Goal: Task Accomplishment & Management: Understand process/instructions

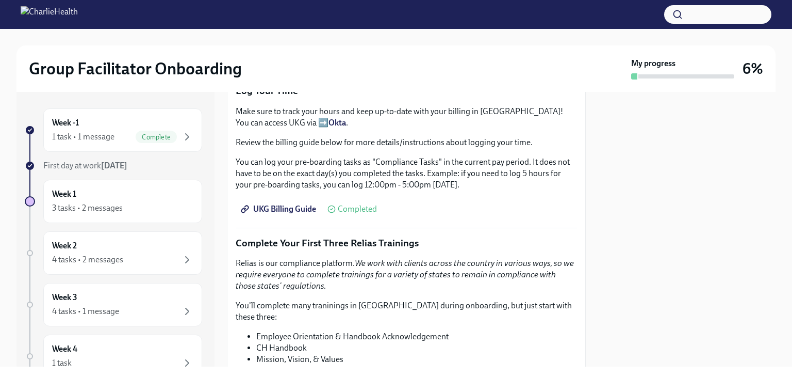
scroll to position [1380, 0]
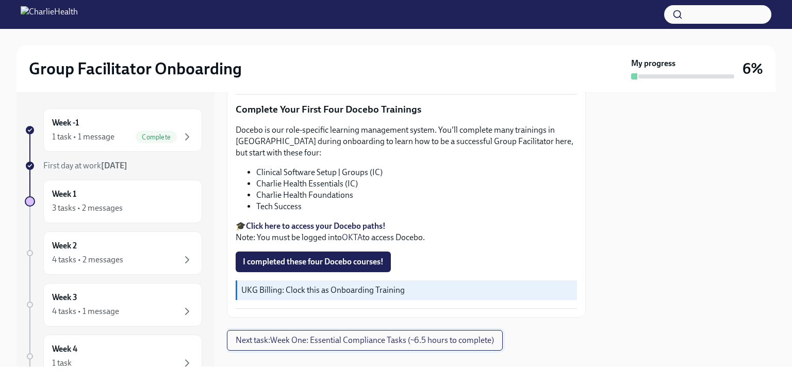
click at [323, 335] on span "Next task : Week One: Essential Compliance Tasks (~6.5 hours to complete)" at bounding box center [365, 340] width 258 height 10
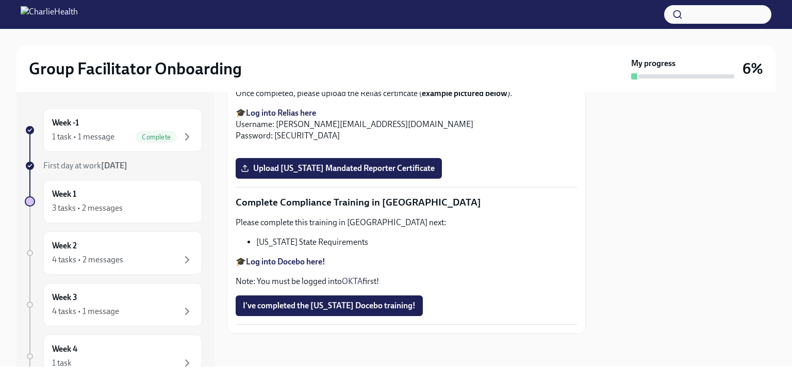
scroll to position [2244, 0]
click at [124, 209] on div "3 tasks • 2 messages" at bounding box center [122, 208] width 141 height 12
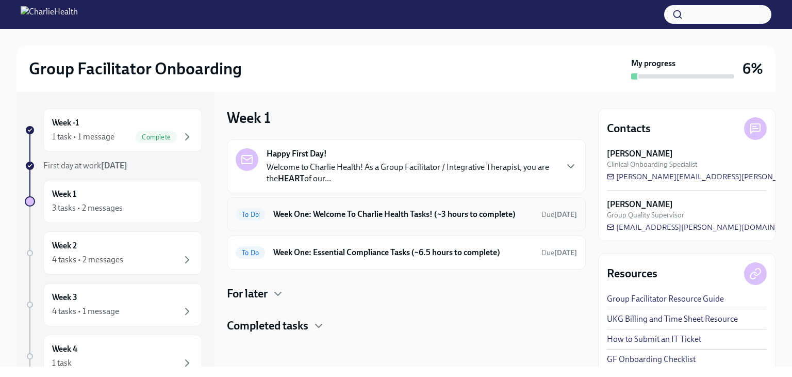
click at [353, 211] on h6 "Week One: Welcome To Charlie Health Tasks! (~3 hours to complete)" at bounding box center [403, 213] width 260 height 11
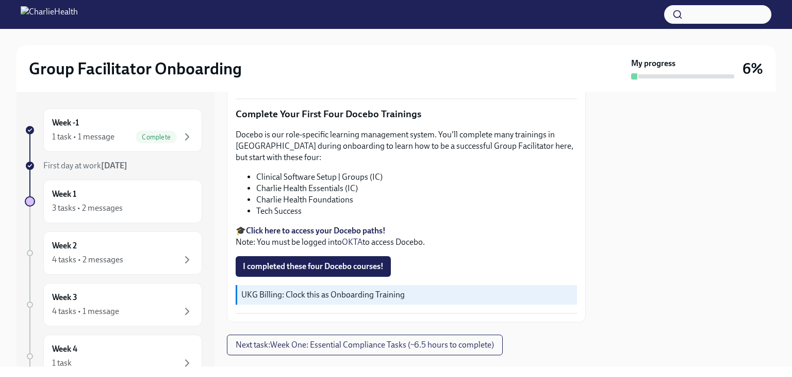
scroll to position [1380, 0]
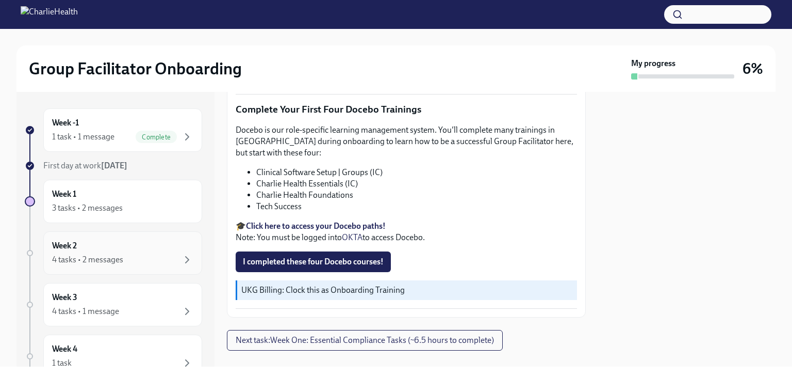
click at [90, 245] on div "Week 2 4 tasks • 2 messages" at bounding box center [122, 253] width 141 height 26
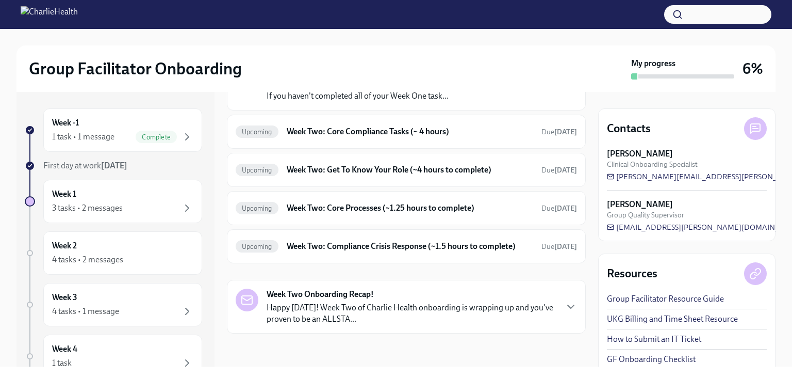
scroll to position [100, 0]
click at [430, 310] on p "Happy [DATE]! Week Two of Charlie Health onboarding is wrapping up and you've p…" at bounding box center [412, 313] width 290 height 23
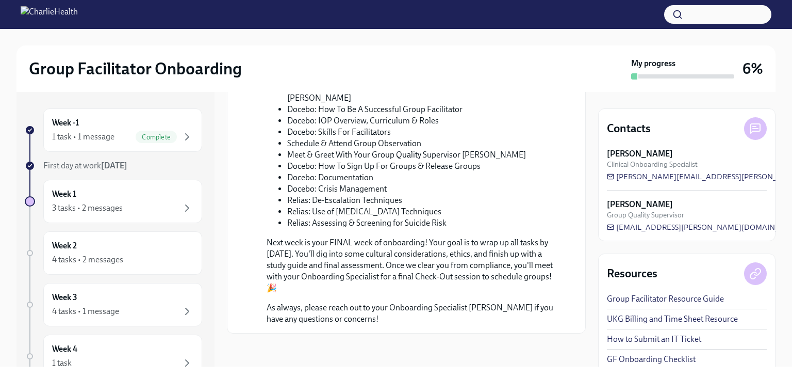
scroll to position [0, 0]
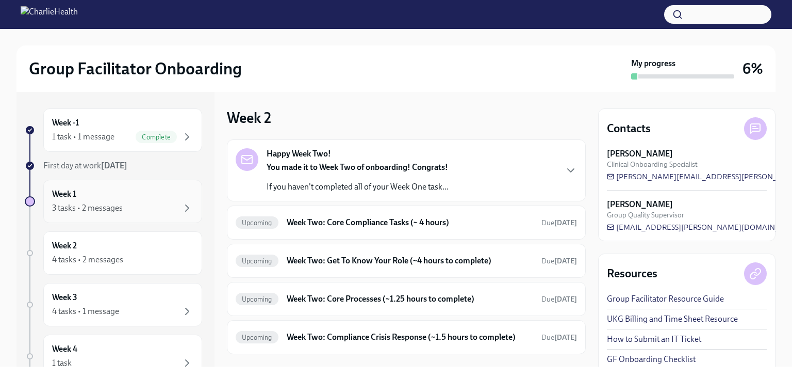
click at [120, 193] on div "Week 1 3 tasks • 2 messages" at bounding box center [122, 201] width 141 height 26
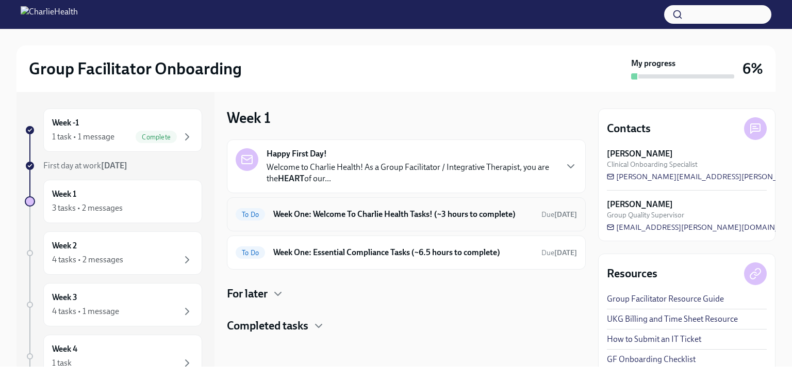
click at [414, 216] on h6 "Week One: Welcome To Charlie Health Tasks! (~3 hours to complete)" at bounding box center [403, 213] width 260 height 11
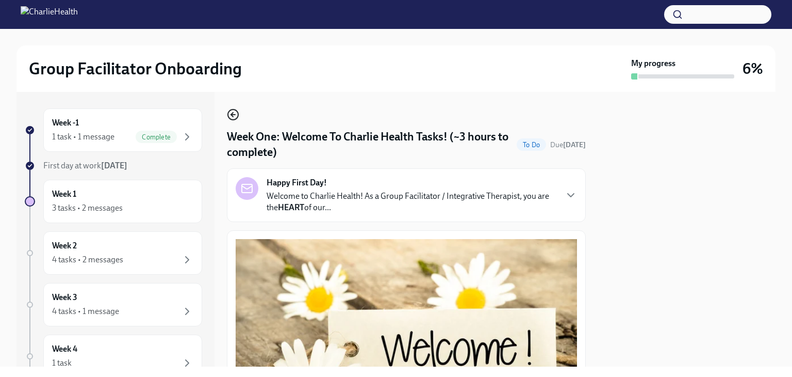
click at [229, 120] on icon "button" at bounding box center [233, 114] width 12 height 12
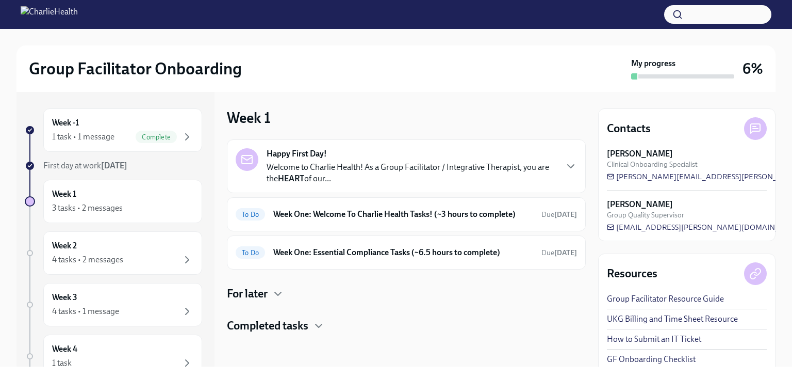
click at [377, 173] on p "Welcome to Charlie Health! As a Group Facilitator / Integrative Therapist, you …" at bounding box center [412, 172] width 290 height 23
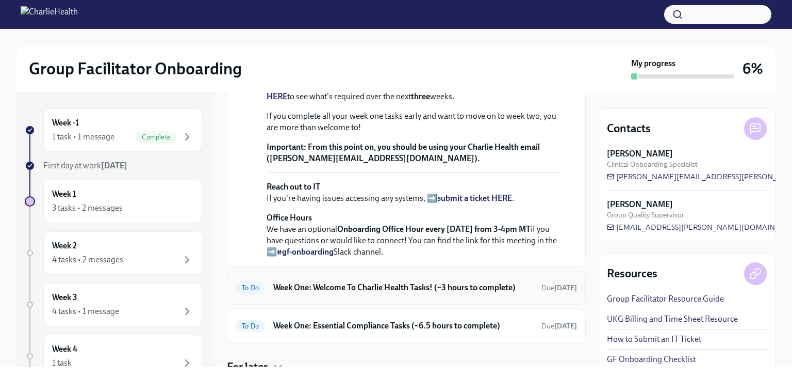
scroll to position [433, 0]
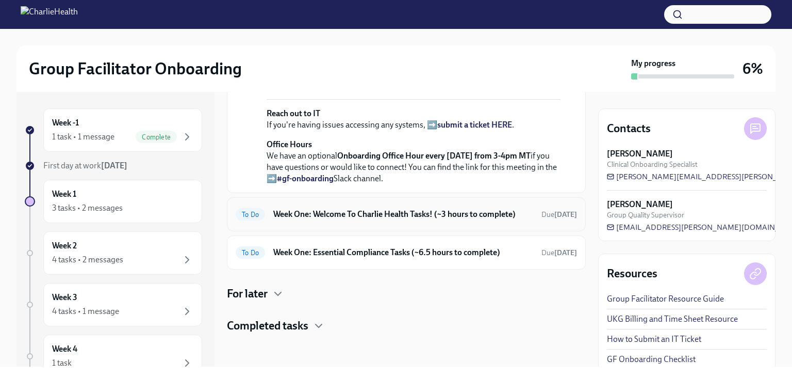
click at [382, 215] on h6 "Week One: Welcome To Charlie Health Tasks! (~3 hours to complete)" at bounding box center [403, 213] width 260 height 11
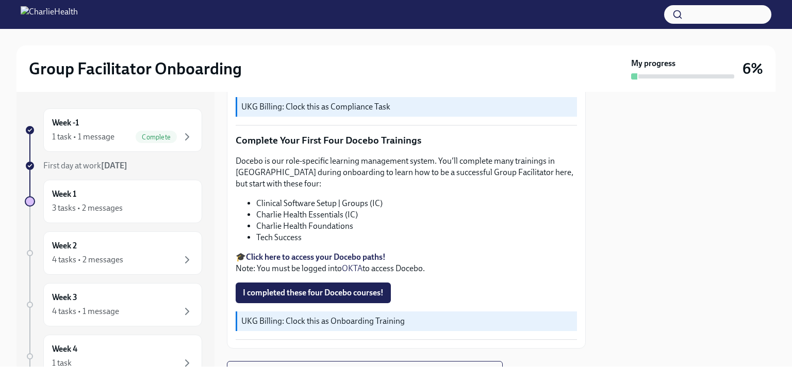
scroll to position [1380, 0]
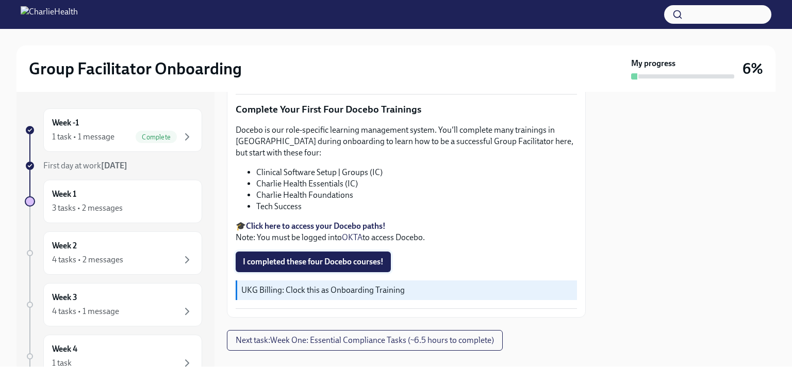
click at [324, 256] on span "I completed these four Docebo courses!" at bounding box center [313, 261] width 141 height 10
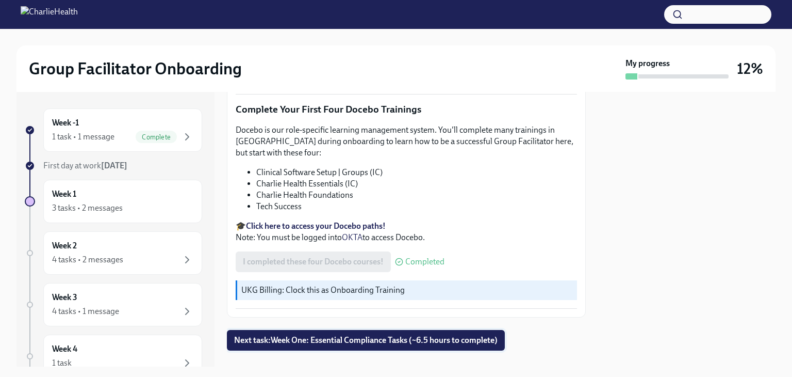
click at [441, 335] on span "Next task : Week One: Essential Compliance Tasks (~6.5 hours to complete)" at bounding box center [366, 340] width 264 height 10
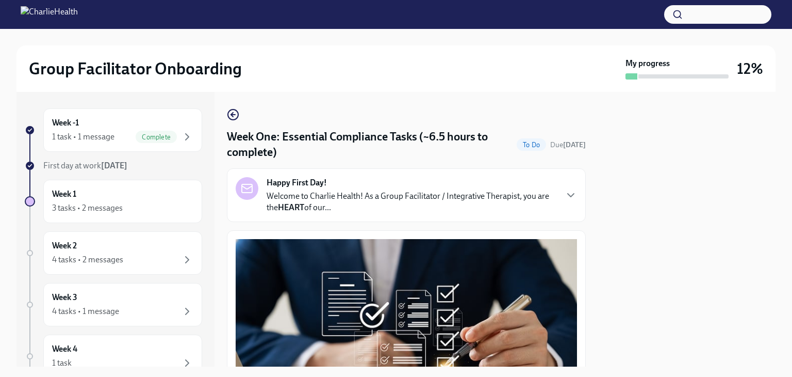
click at [471, 207] on p "Welcome to Charlie Health! As a Group Facilitator / Integrative Therapist, you …" at bounding box center [412, 201] width 290 height 23
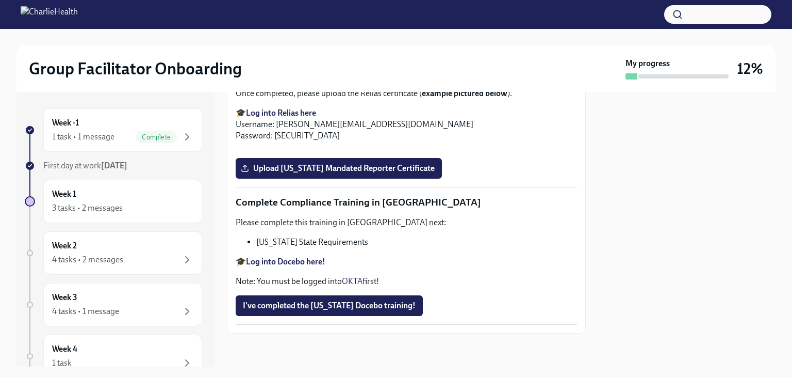
scroll to position [2678, 0]
click at [168, 248] on div "Week 2 4 tasks • 2 messages" at bounding box center [122, 253] width 141 height 26
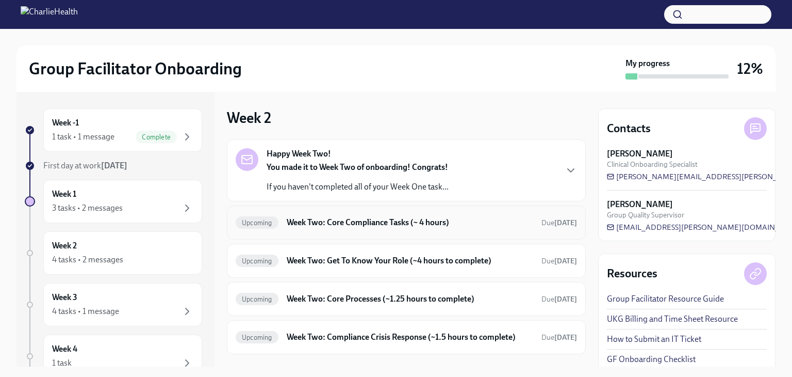
click at [351, 226] on h6 "Week Two: Core Compliance Tasks (~ 4 hours)" at bounding box center [410, 222] width 247 height 11
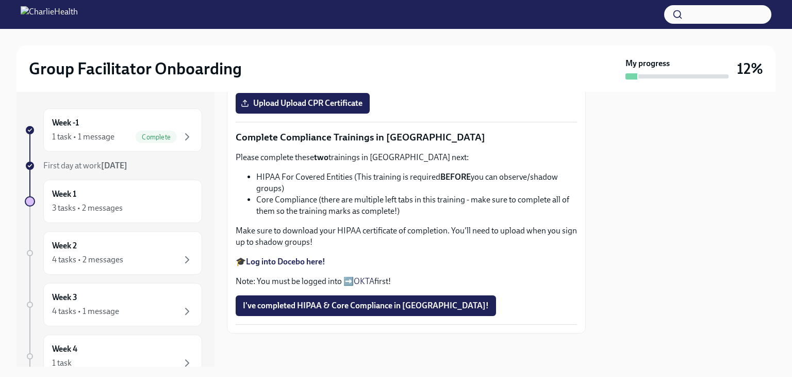
scroll to position [459, 0]
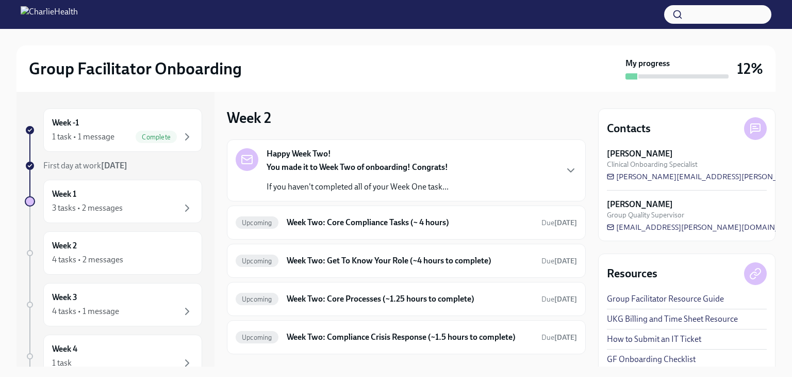
scroll to position [6, 0]
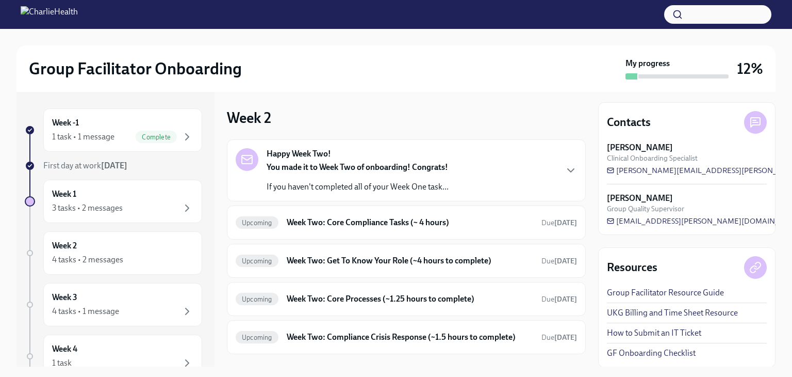
click at [672, 312] on link "UKG Billing and Time Sheet Resource" at bounding box center [672, 312] width 131 height 11
click at [123, 138] on div "1 task • 1 message Complete" at bounding box center [122, 137] width 141 height 12
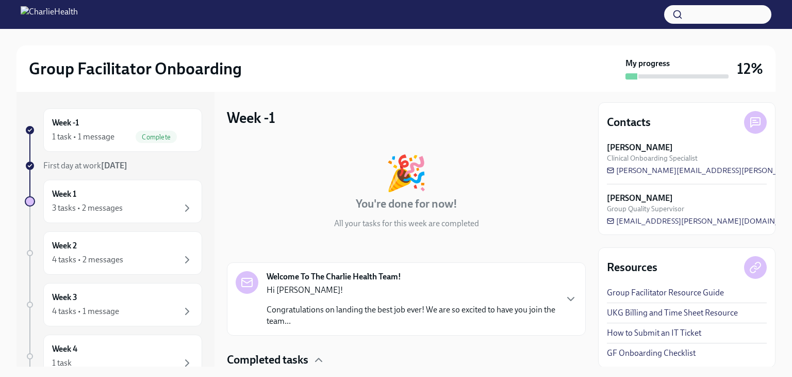
scroll to position [76, 0]
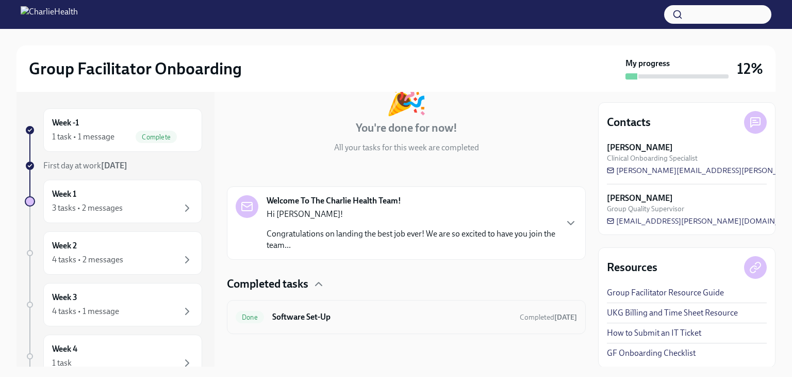
click at [357, 317] on h6 "Software Set-Up" at bounding box center [391, 316] width 239 height 11
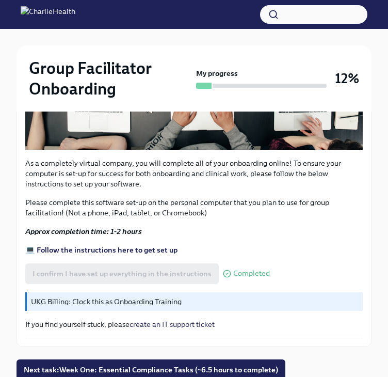
scroll to position [411, 0]
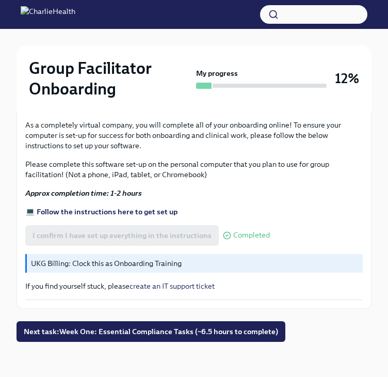
click at [325, 144] on p "As a completely virtual company, you will complete all of your onboarding onlin…" at bounding box center [193, 135] width 337 height 31
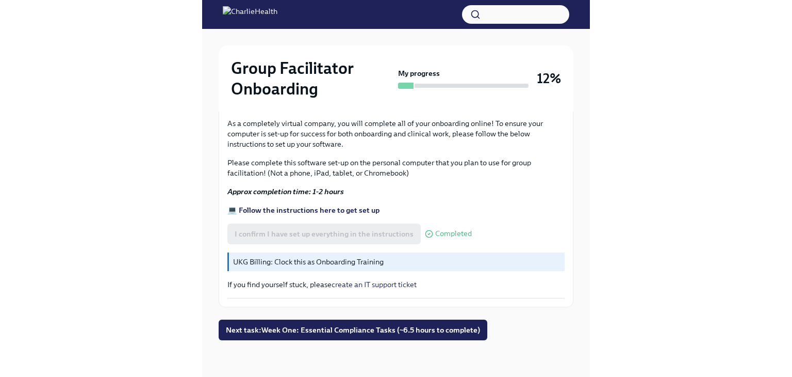
scroll to position [0, 0]
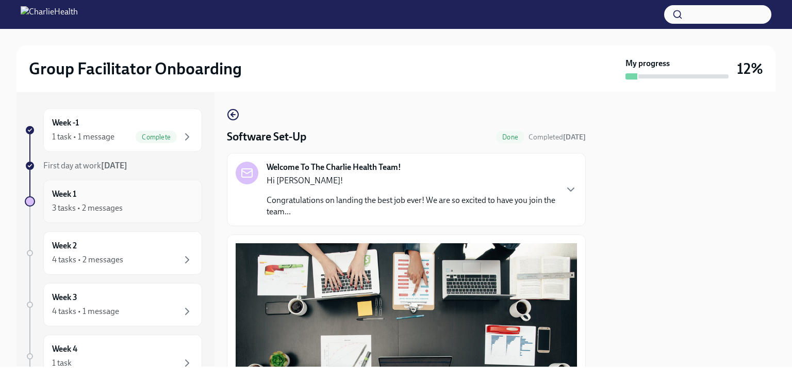
click at [115, 186] on div "Week 1 3 tasks • 2 messages" at bounding box center [122, 201] width 159 height 43
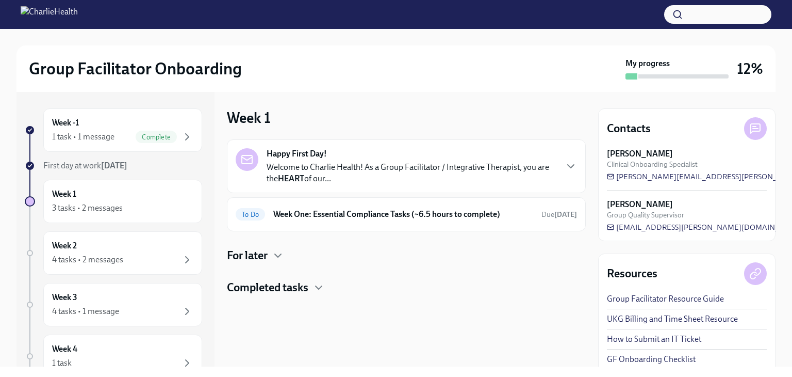
scroll to position [174, 0]
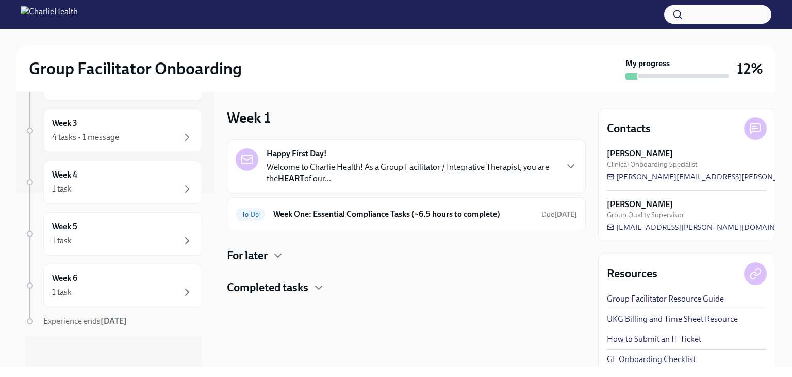
click at [282, 285] on h4 "Completed tasks" at bounding box center [268, 287] width 82 height 15
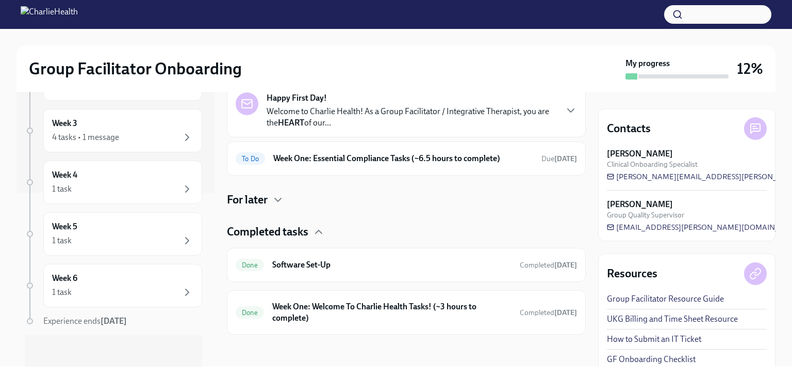
scroll to position [0, 0]
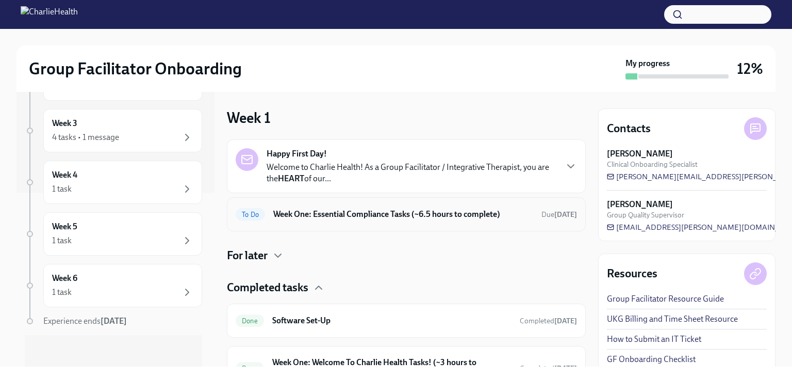
click at [329, 219] on h6 "Week One: Essential Compliance Tasks (~6.5 hours to complete)" at bounding box center [403, 213] width 260 height 11
